Goal: Complete application form

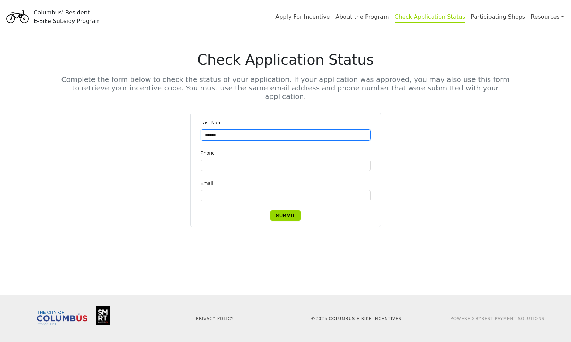
type input "******"
click at [281, 149] on div "Phone" at bounding box center [286, 154] width 170 height 11
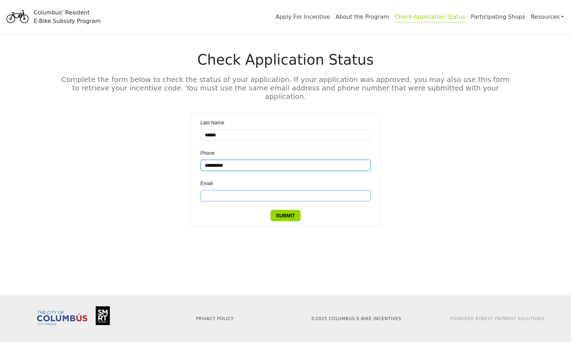
type input "**********"
click at [285, 210] on button "Submit" at bounding box center [286, 215] width 30 height 11
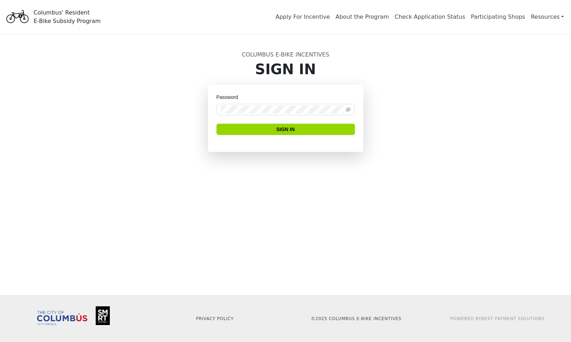
click at [333, 20] on span "Apply For Incentive" at bounding box center [303, 17] width 60 height 14
click at [324, 11] on span "Apply For Incentive" at bounding box center [303, 17] width 60 height 14
click at [324, 12] on span "Apply For Incentive" at bounding box center [303, 17] width 60 height 14
click at [324, 15] on link "Apply For Incentive" at bounding box center [303, 17] width 54 height 9
click at [330, 19] on link "Apply For Incentive" at bounding box center [303, 17] width 54 height 9
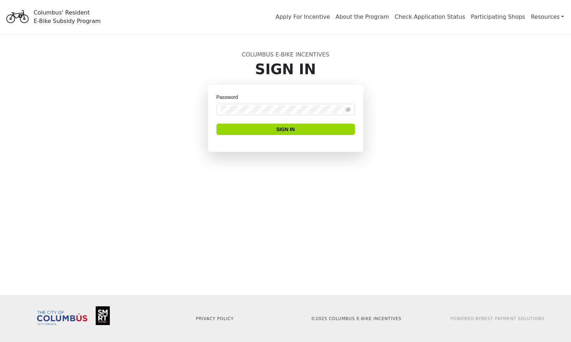
click at [305, 179] on main "Columbus E-Bike Incentives Sign In Password Sign In" at bounding box center [285, 164] width 571 height 261
click at [269, 132] on button "Sign In" at bounding box center [286, 129] width 138 height 11
click at [240, 92] on div "Password Please enter your password Sign In" at bounding box center [285, 118] width 155 height 67
click at [264, 85] on div "Password Please enter your password Sign In" at bounding box center [285, 118] width 155 height 67
